Goal: Transaction & Acquisition: Obtain resource

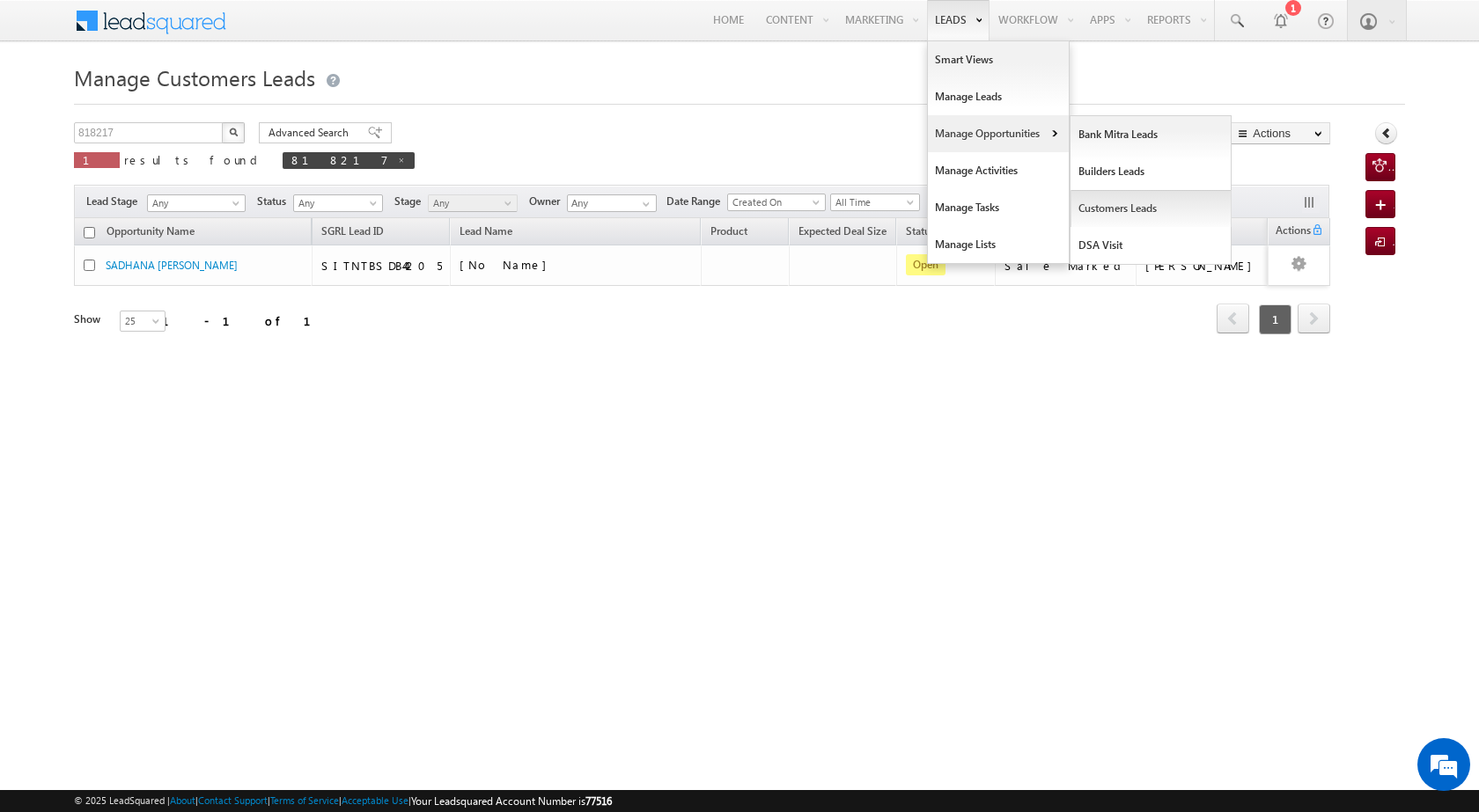
click at [1135, 204] on link "Customers Leads" at bounding box center [1151, 209] width 161 height 37
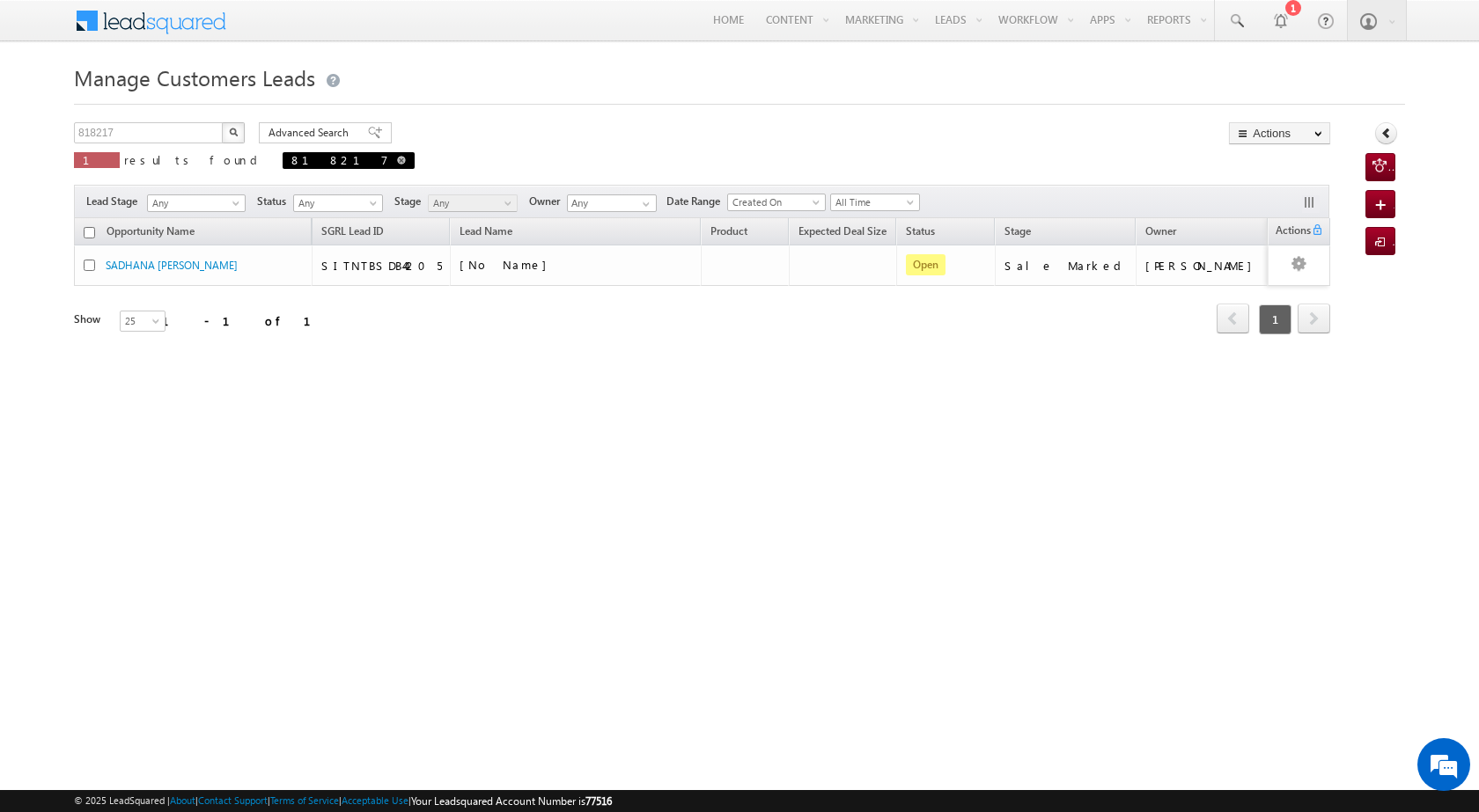
click at [283, 168] on span "818217" at bounding box center [349, 160] width 132 height 17
click at [397, 160] on span at bounding box center [401, 160] width 9 height 9
type input "Search Customers Leads"
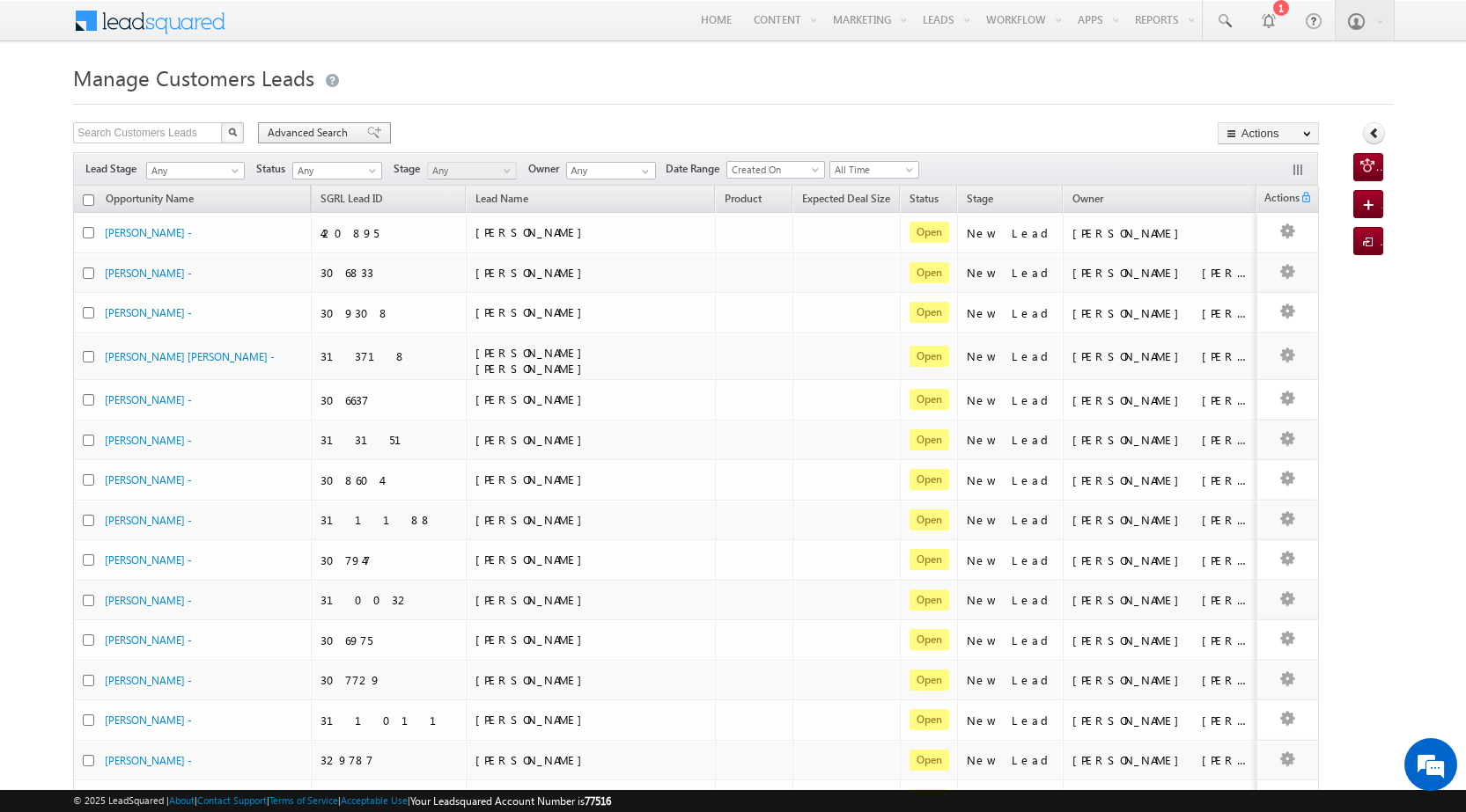
click at [292, 134] on span "Advanced Search" at bounding box center [310, 133] width 86 height 16
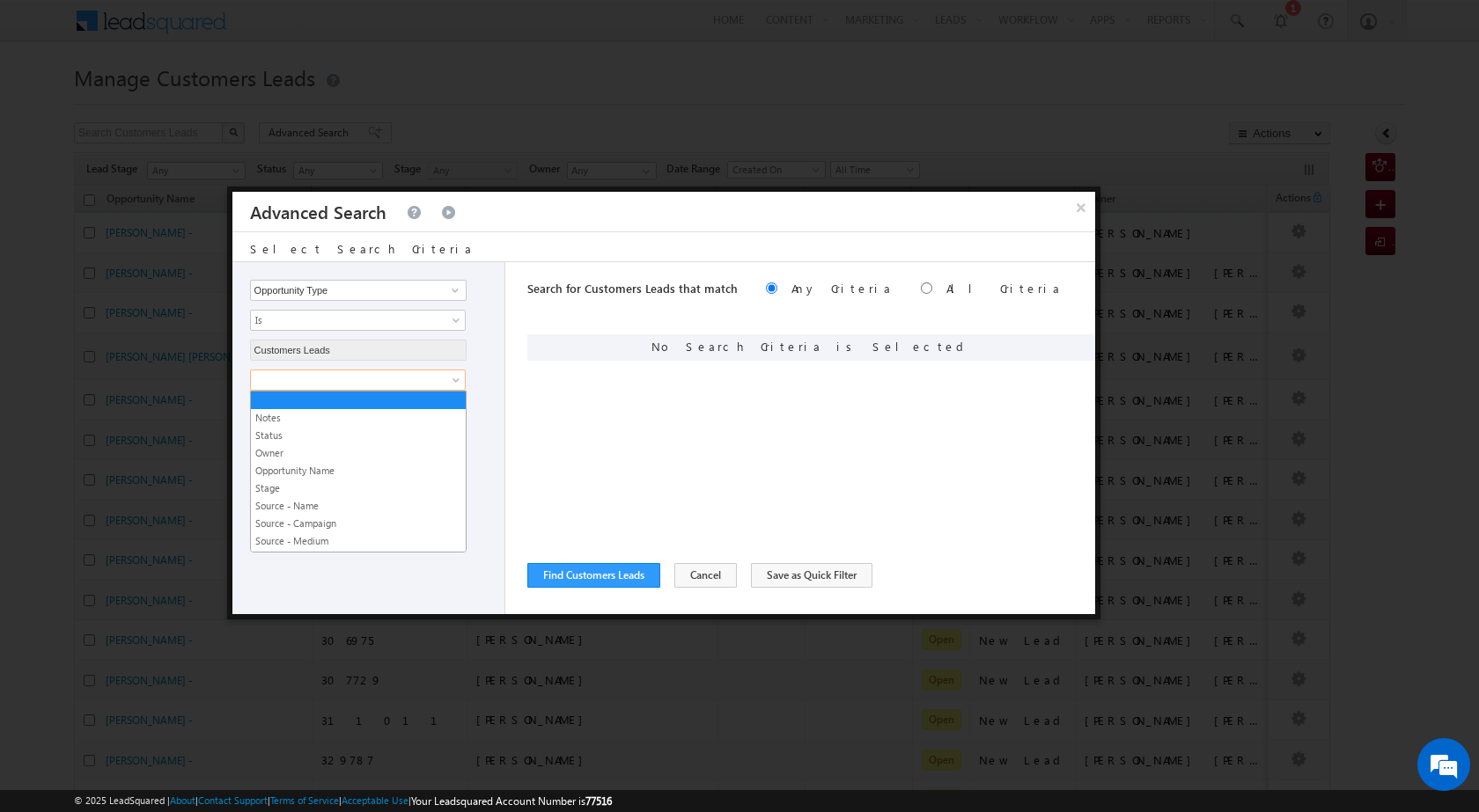
click at [390, 383] on span at bounding box center [346, 380] width 191 height 16
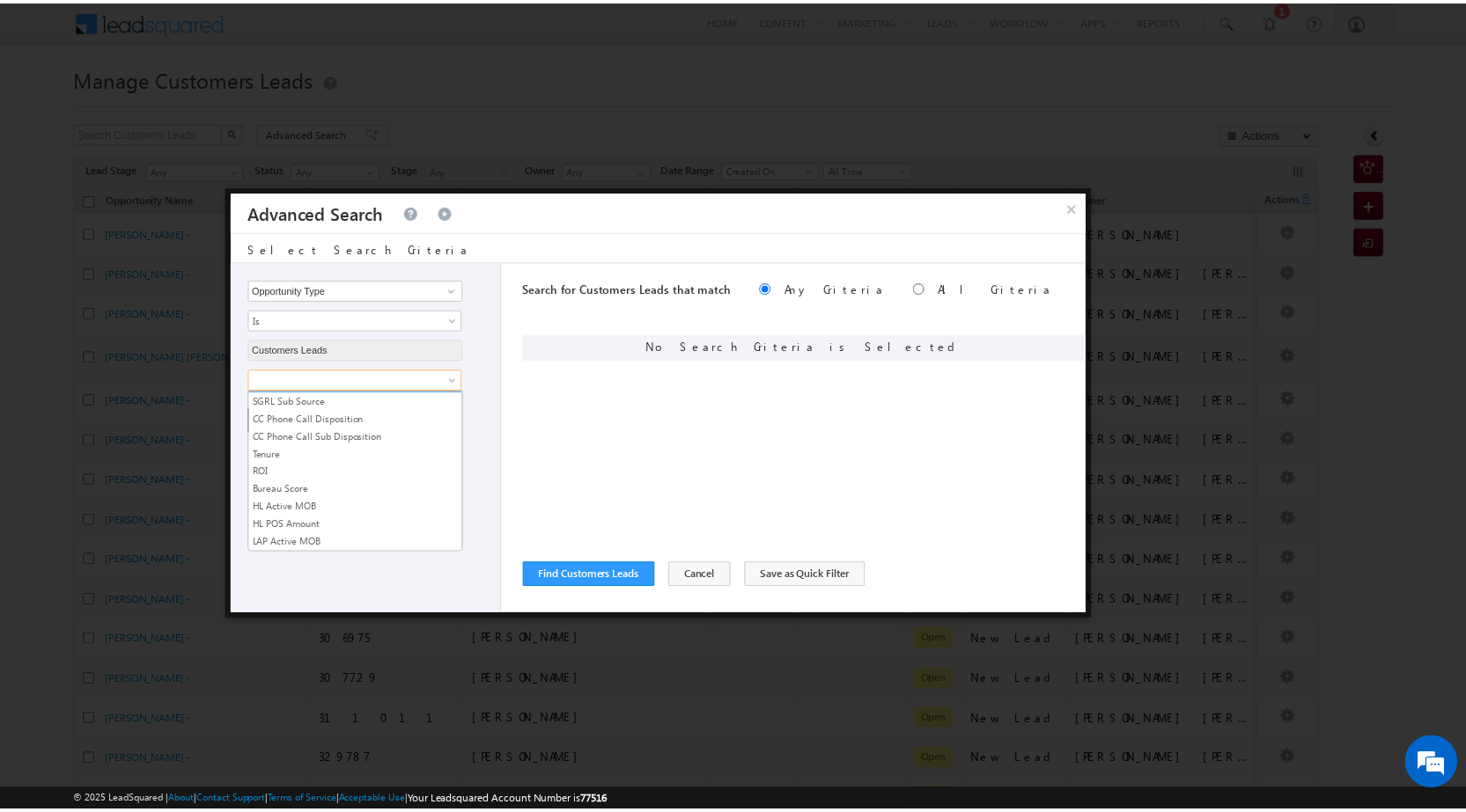
scroll to position [879, 0]
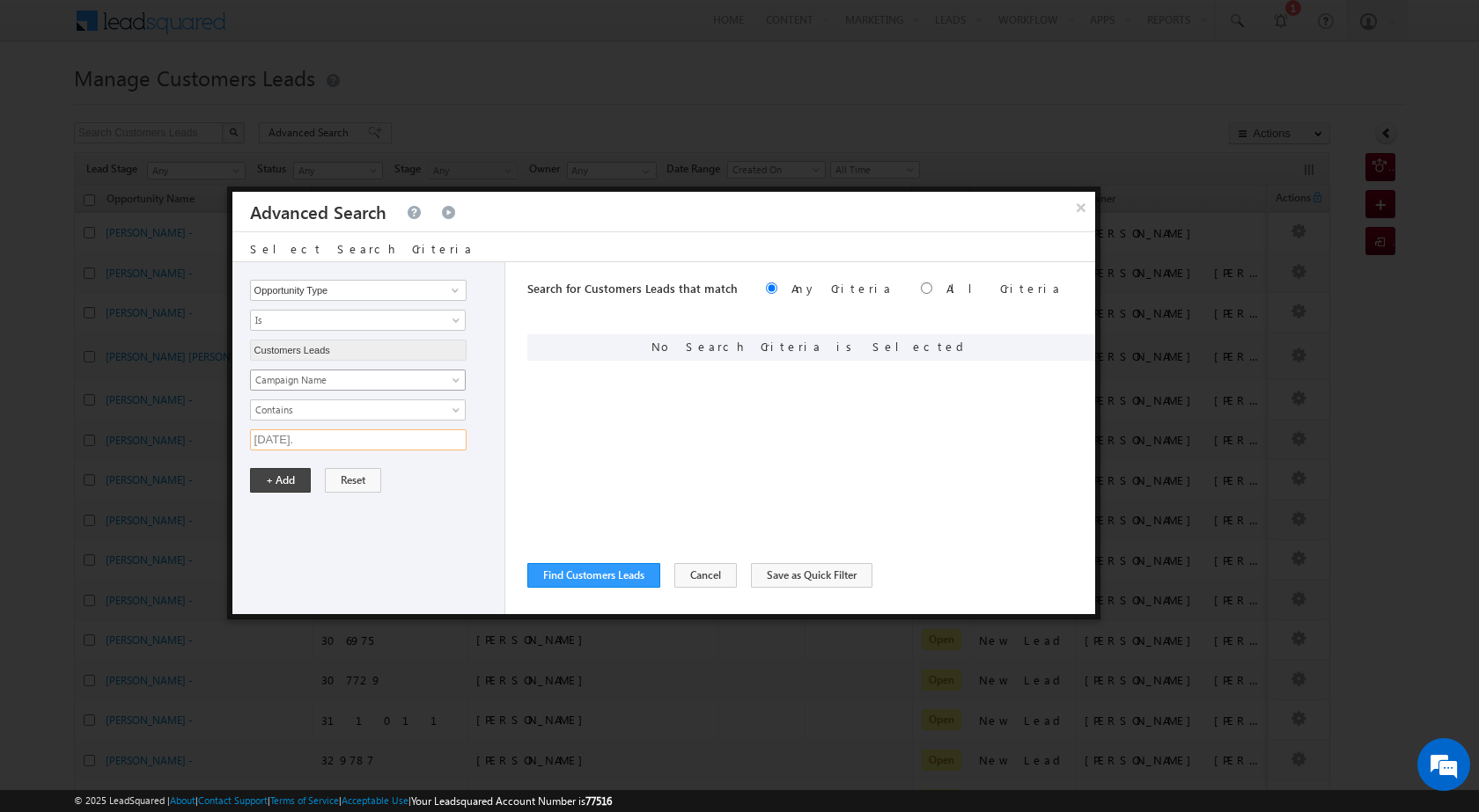
type input "[DATE]"
click at [278, 483] on button "+ Add" at bounding box center [281, 480] width 61 height 25
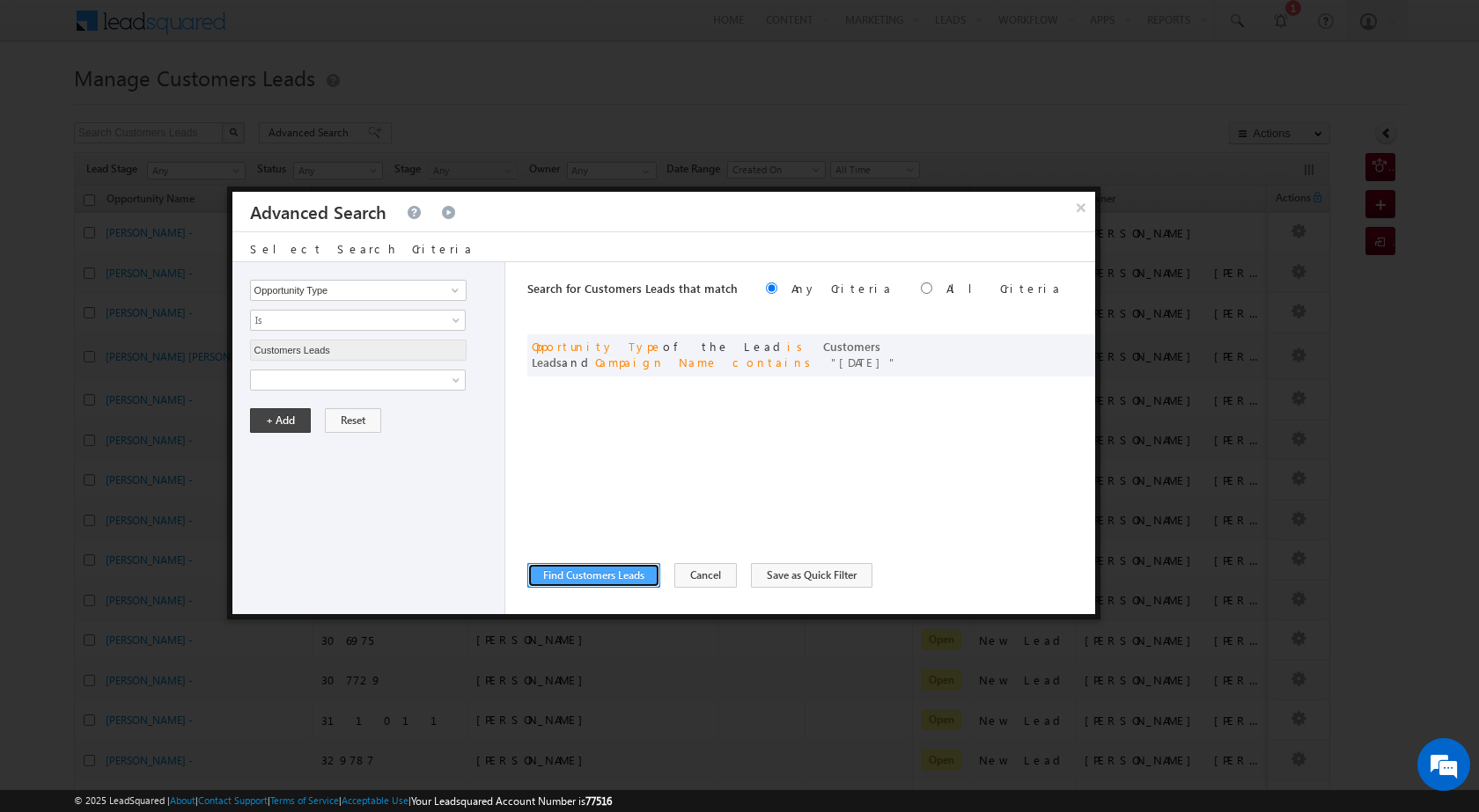
click at [606, 576] on button "Find Customers Leads" at bounding box center [594, 575] width 133 height 25
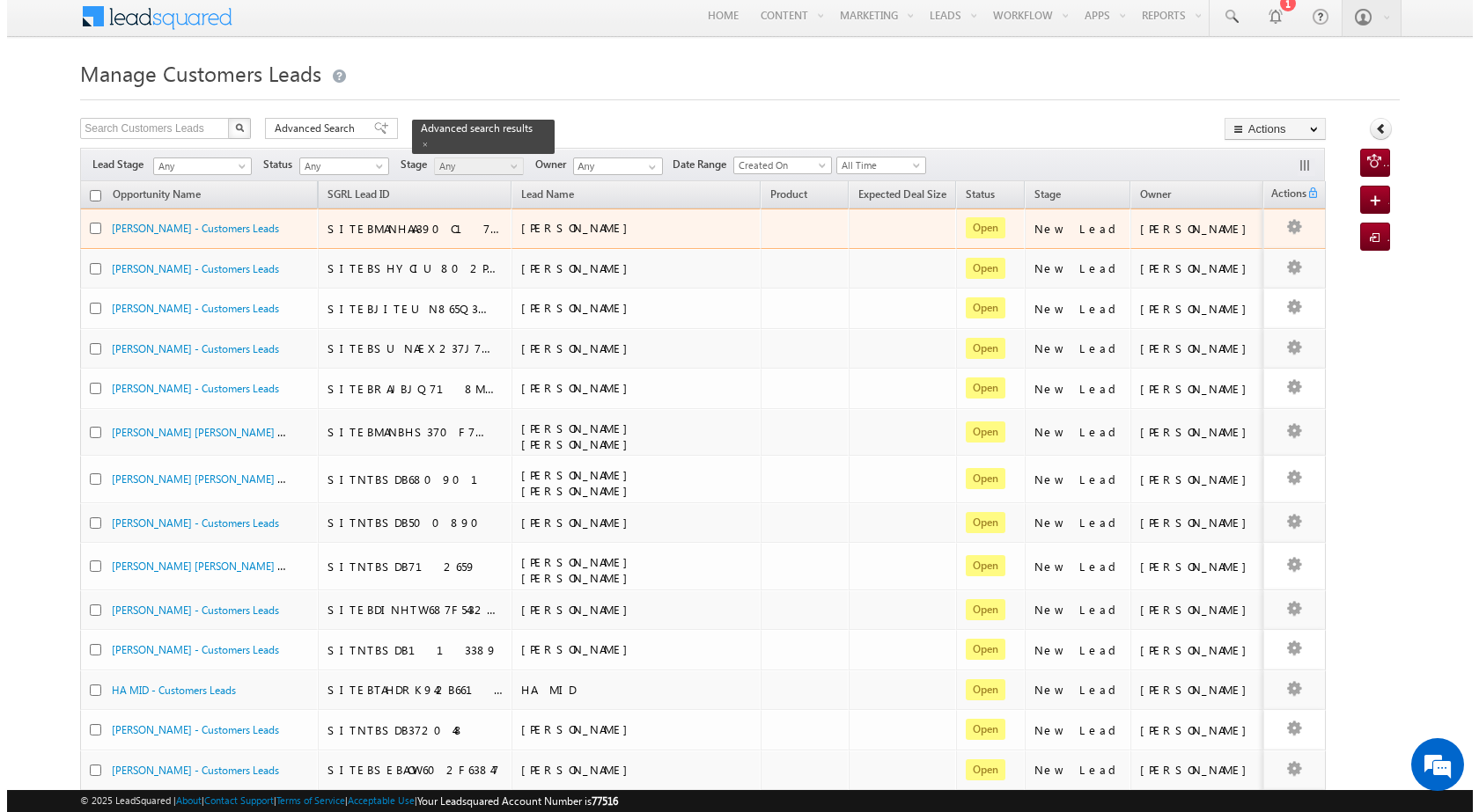
scroll to position [0, 0]
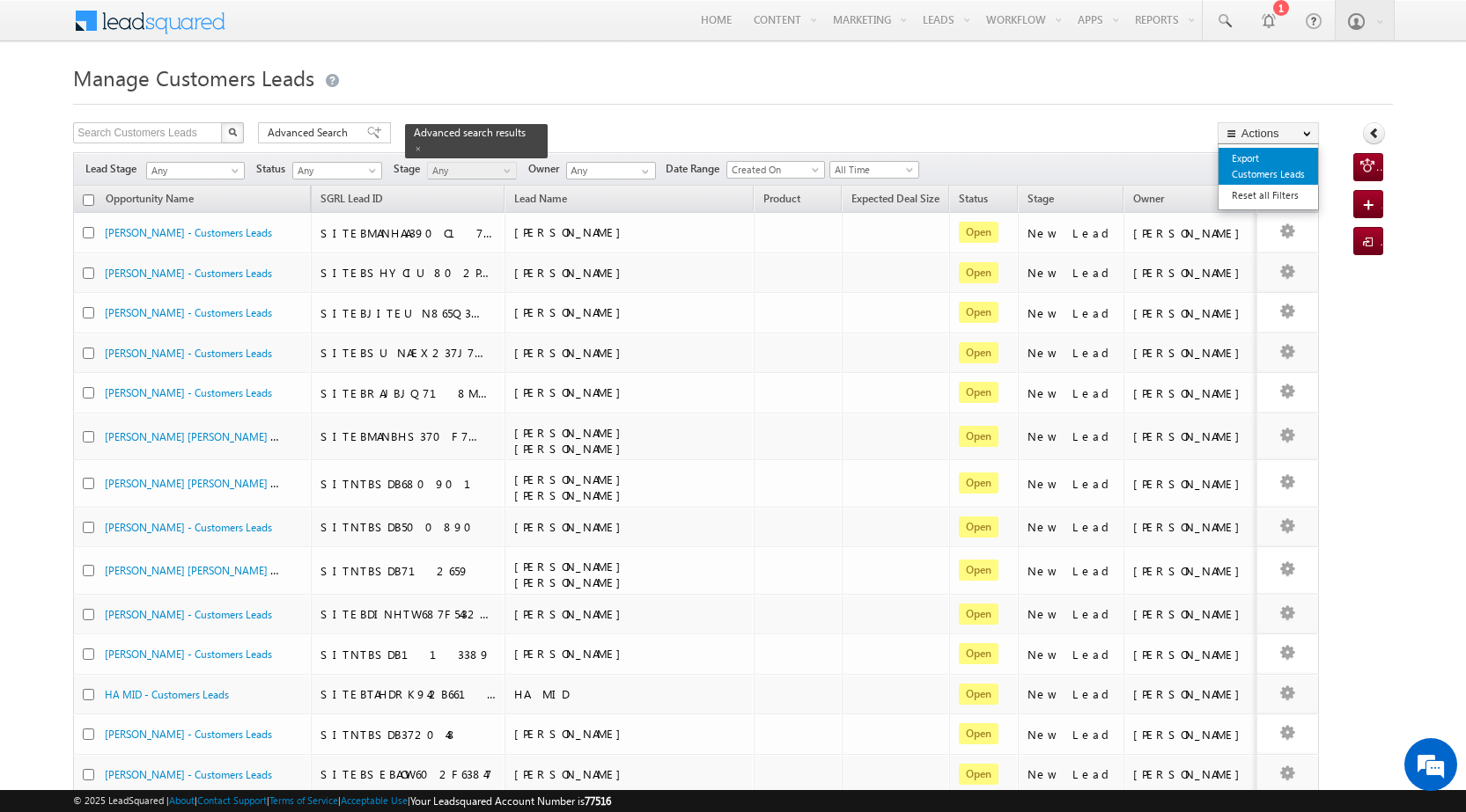
click at [1297, 173] on link "Export Customers Leads" at bounding box center [1268, 167] width 100 height 37
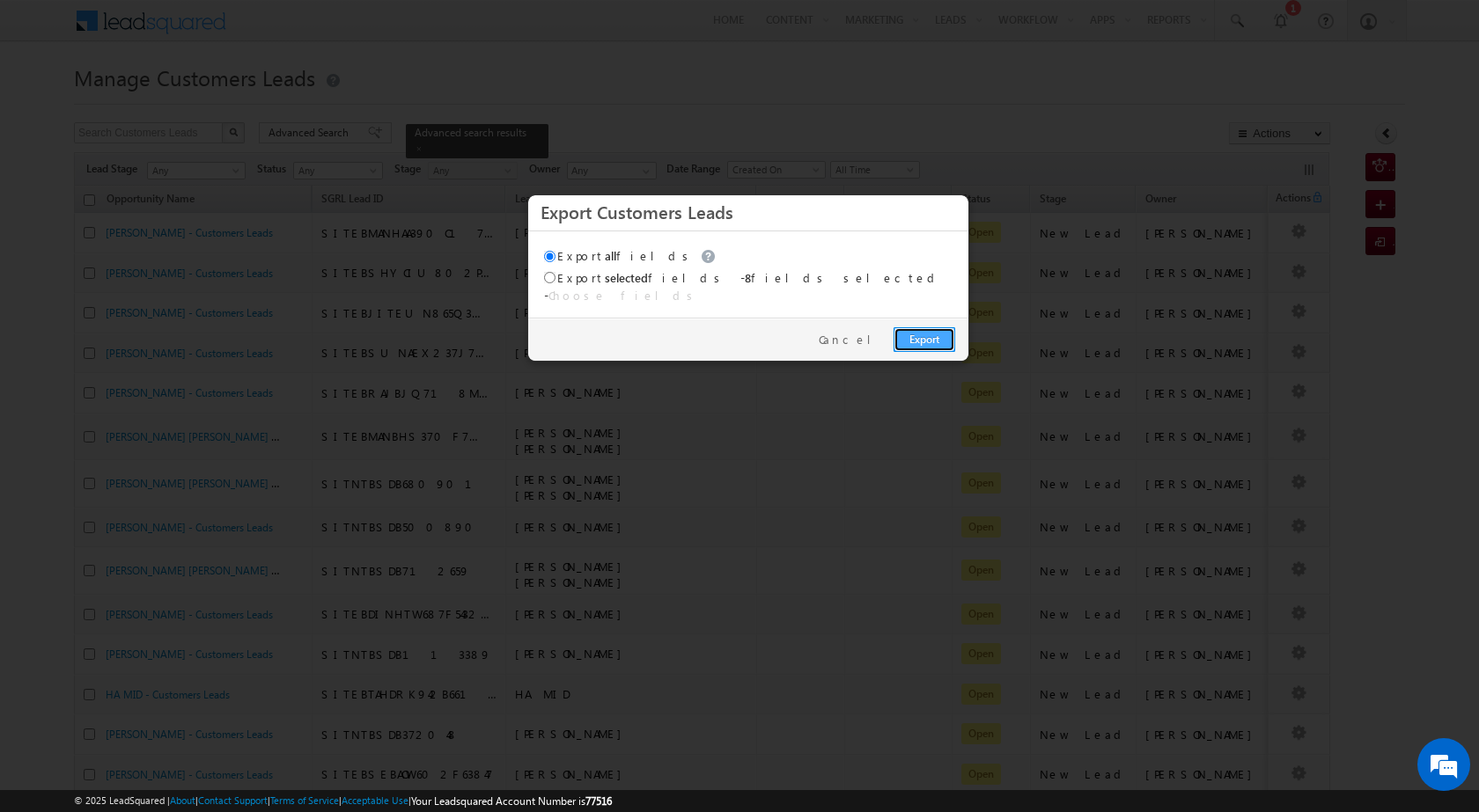
click at [931, 327] on link "Export" at bounding box center [924, 339] width 62 height 25
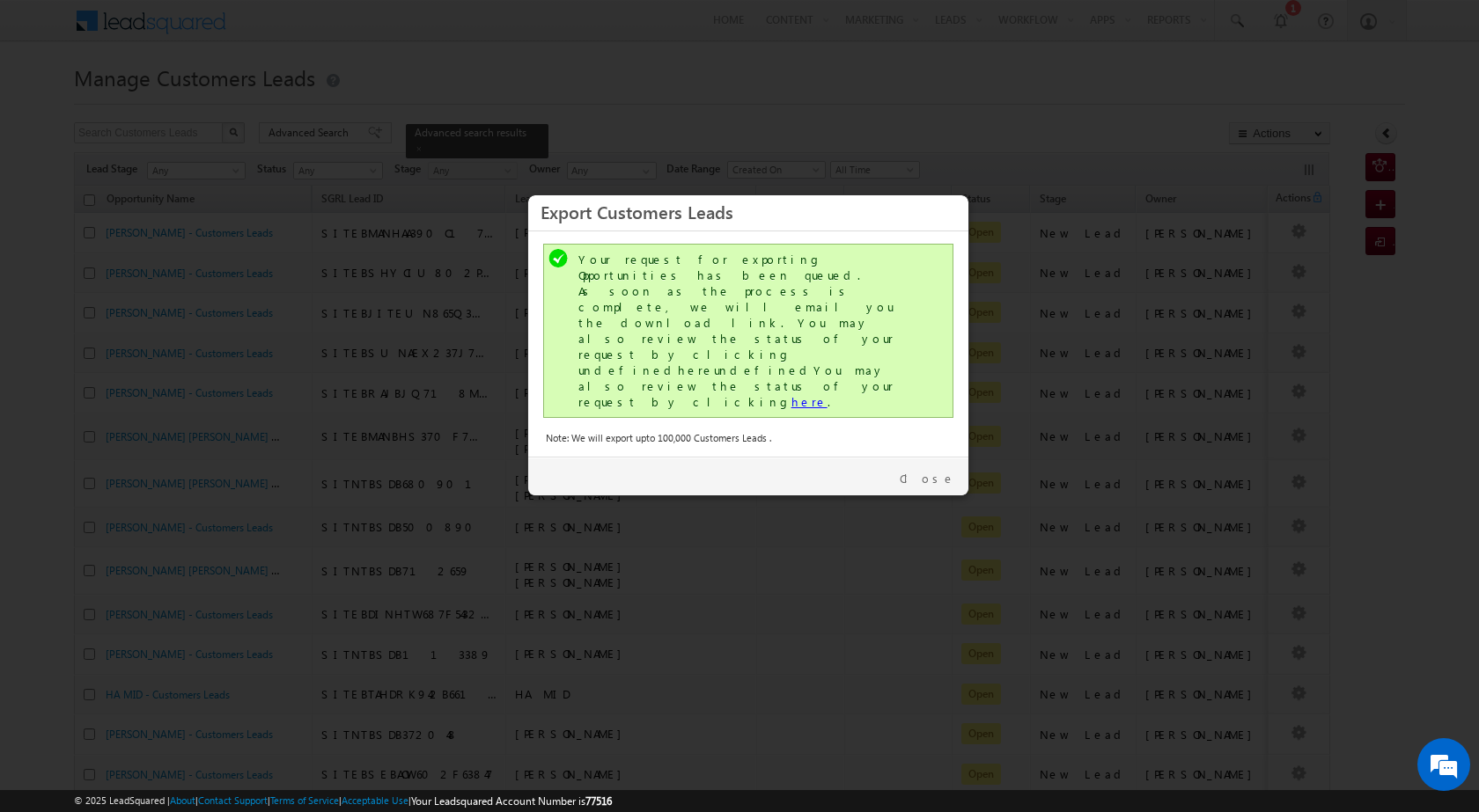
click at [792, 394] on link "here" at bounding box center [810, 401] width 36 height 15
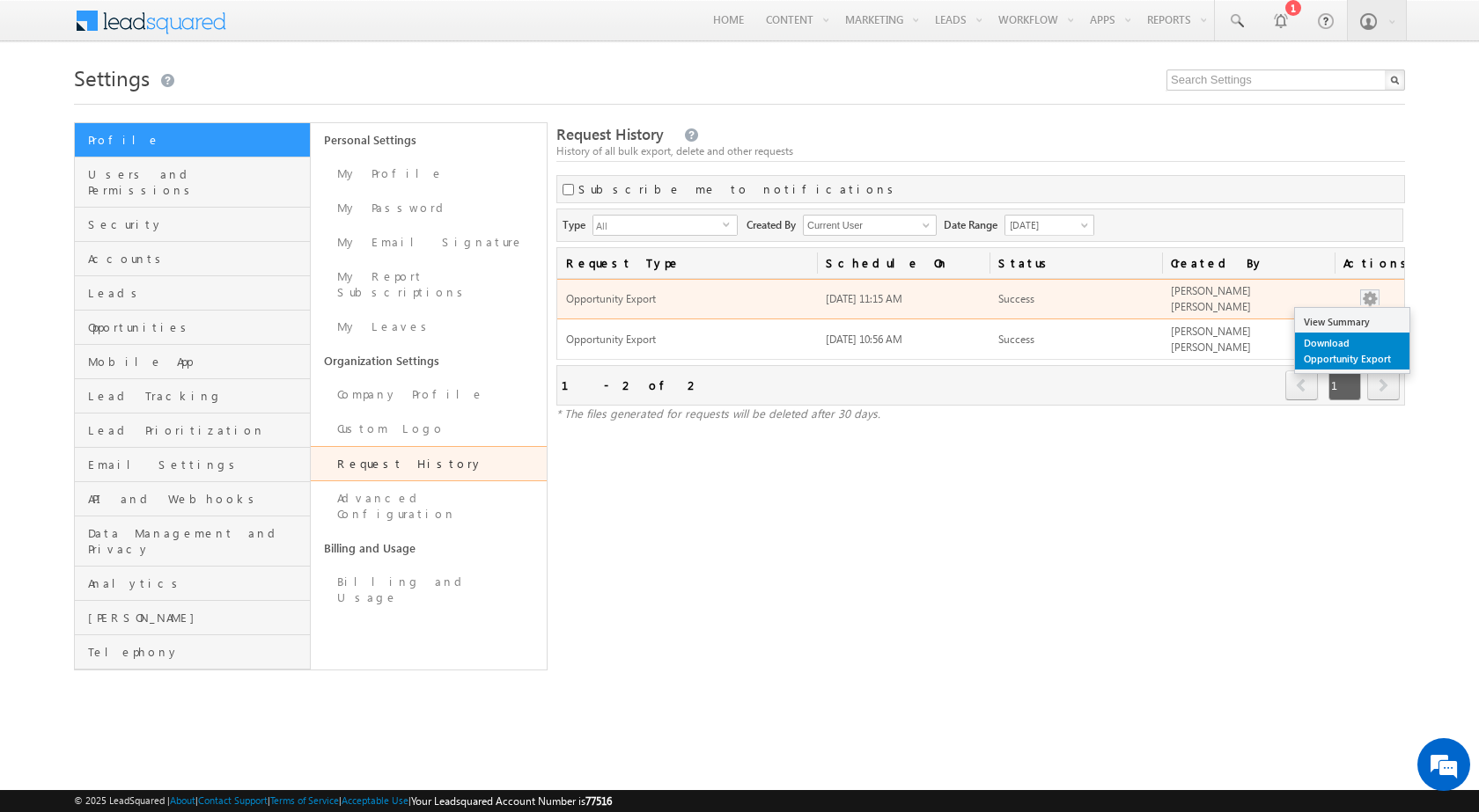
click at [1367, 349] on link "Download Opportunity Export" at bounding box center [1352, 352] width 114 height 37
